Goal: Information Seeking & Learning: Learn about a topic

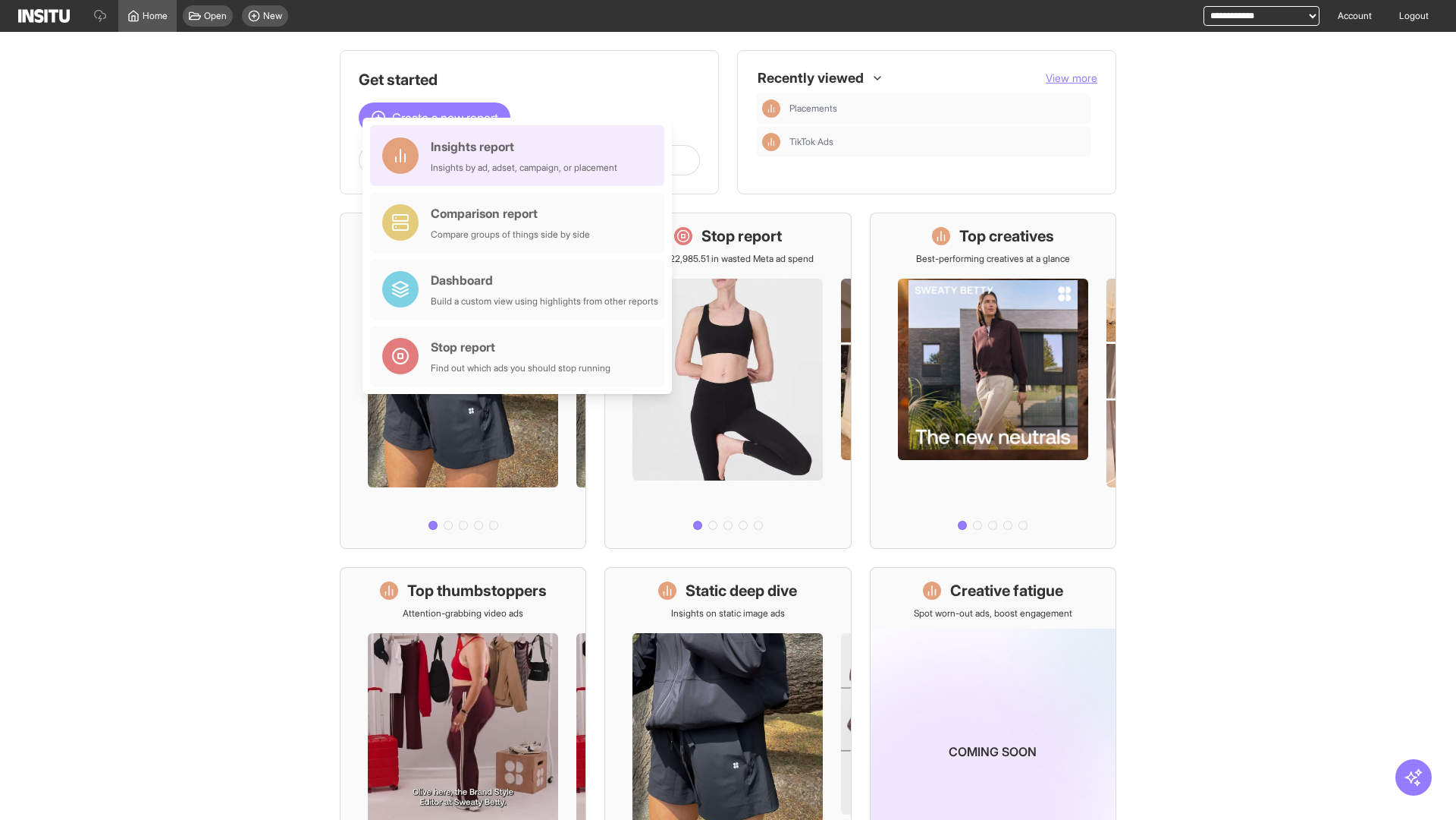
click at [521, 155] on div "Insights report Insights by ad, adset, campaign, or placement" at bounding box center [524, 155] width 186 height 37
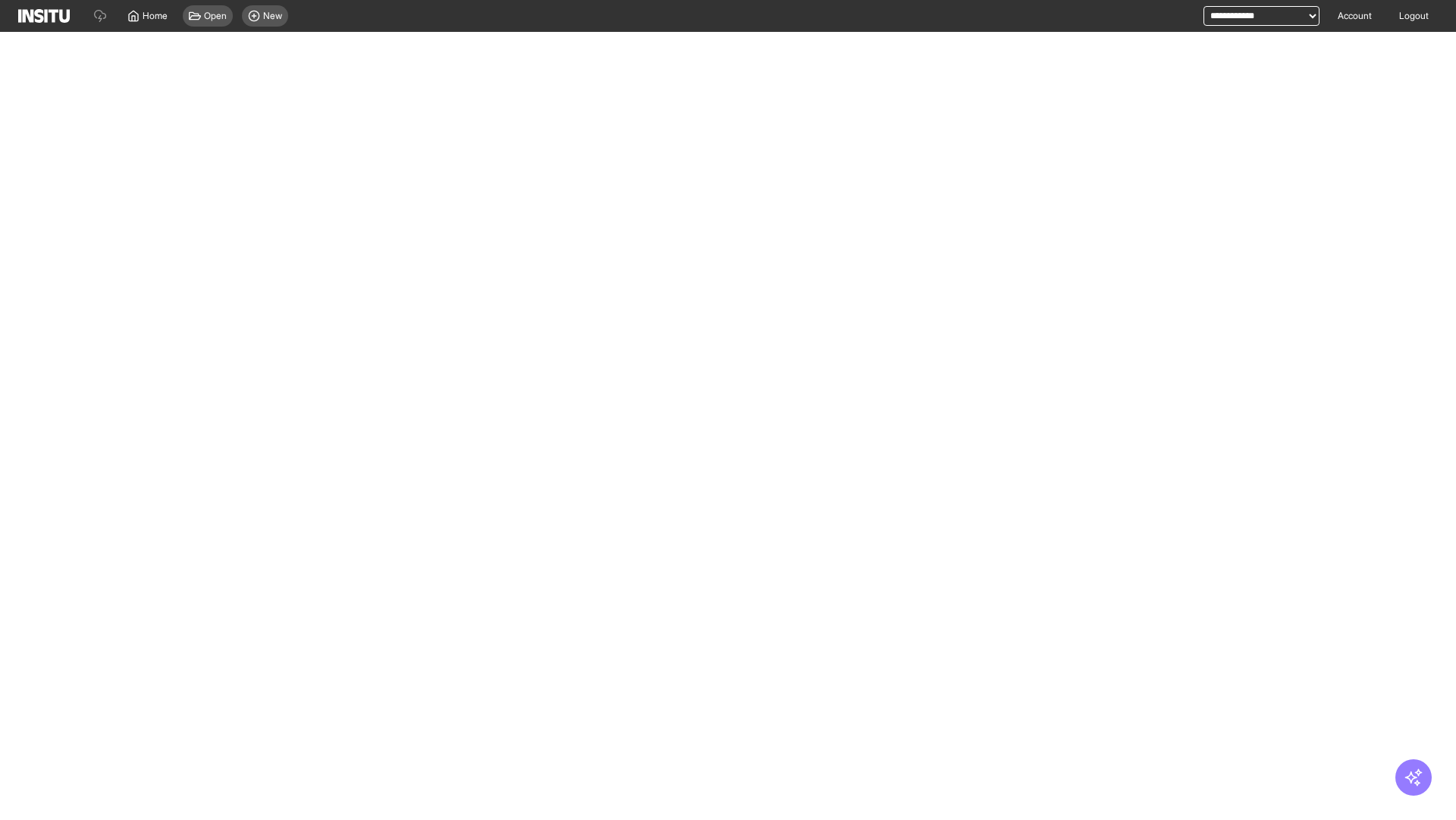
select select "**"
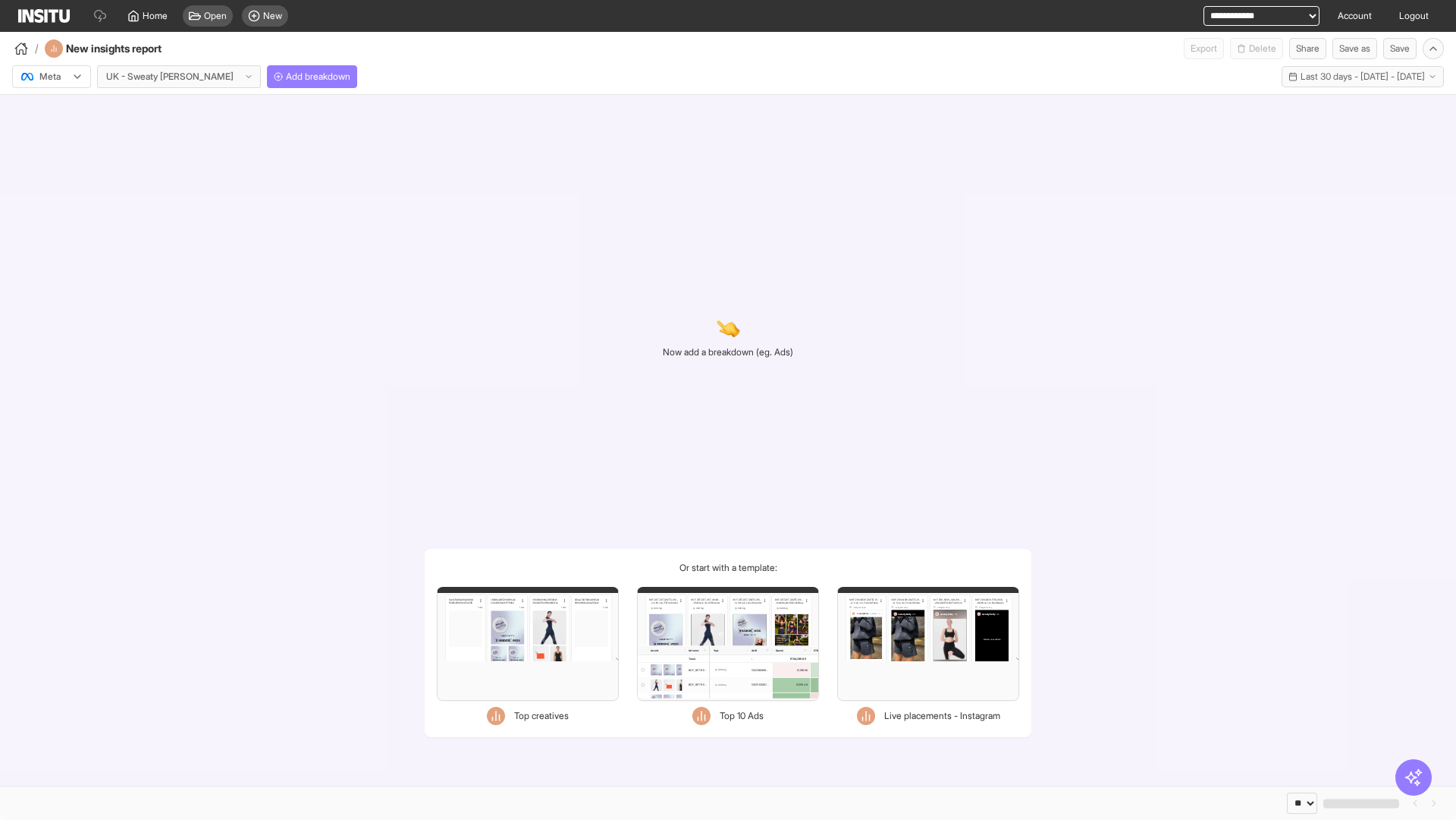
click at [52, 77] on div at bounding box center [41, 76] width 43 height 15
click at [55, 136] on span "TikTok" at bounding box center [53, 136] width 26 height 14
